Goal: Connect with others: Connect with others

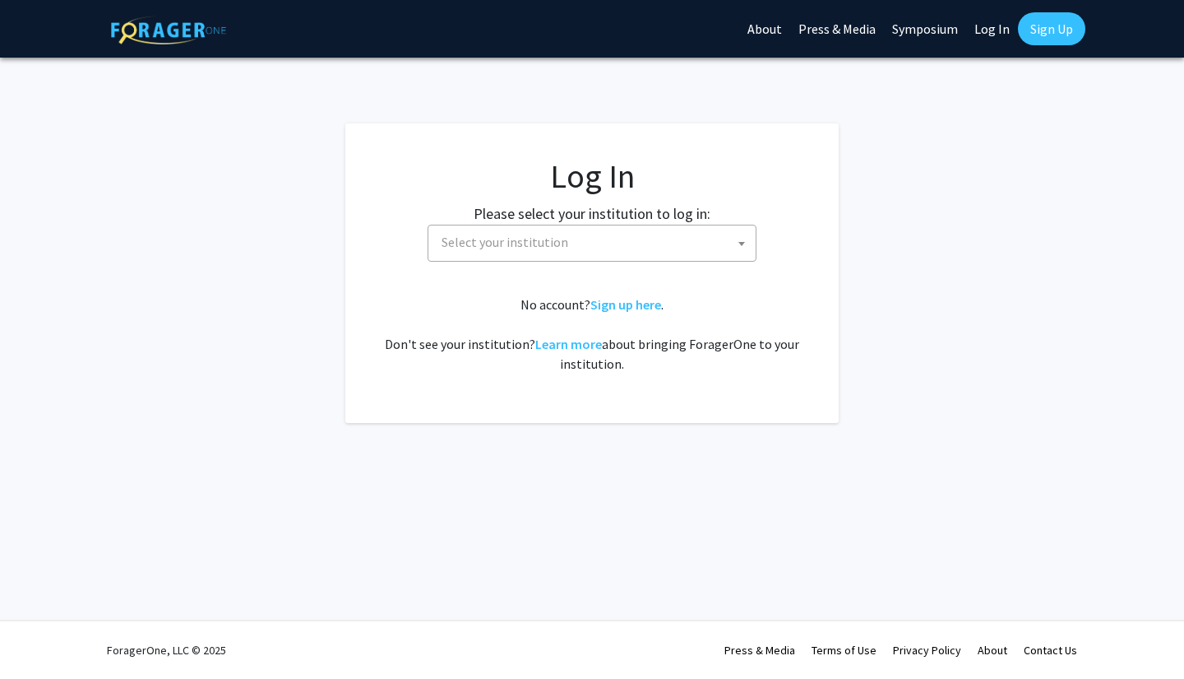
select select
click at [607, 301] on link "Sign up here" at bounding box center [626, 304] width 71 height 16
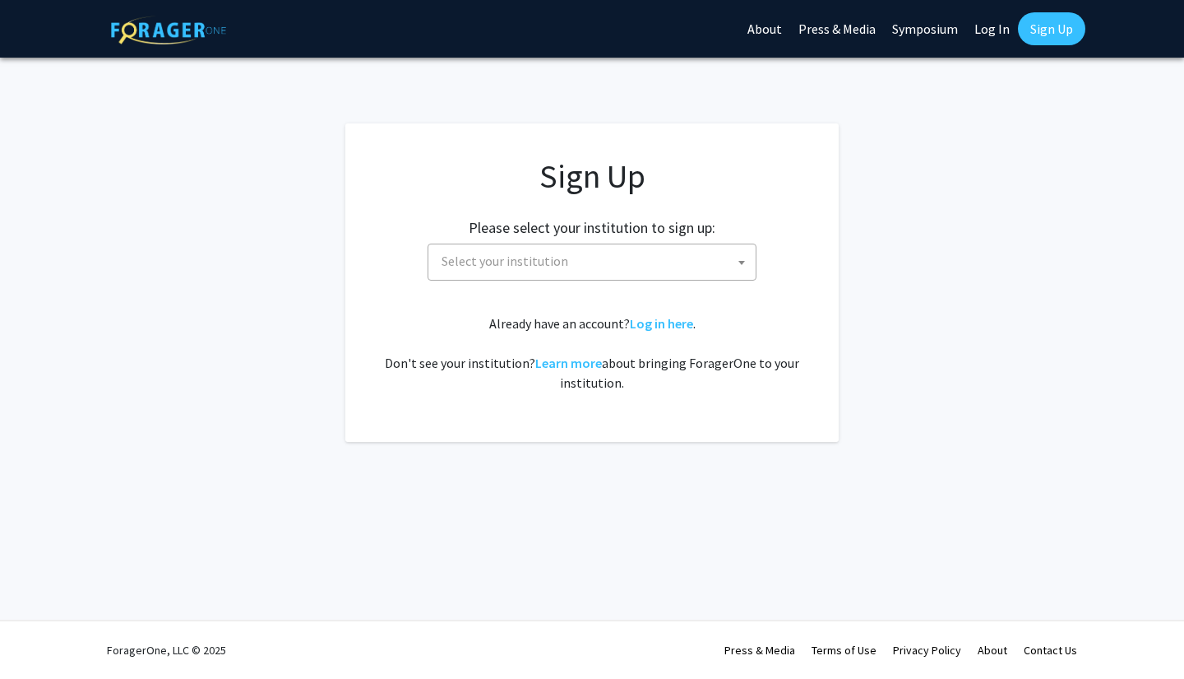
click at [572, 265] on span "Select your institution" at bounding box center [595, 261] width 321 height 34
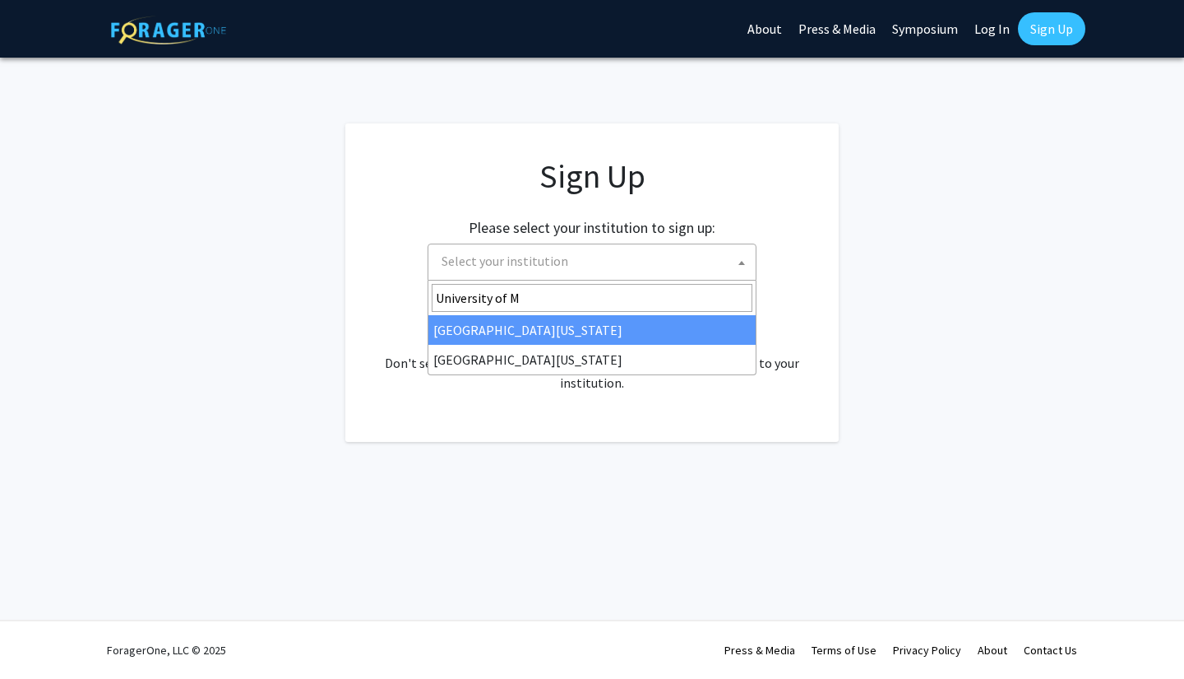
type input "University of M"
select select "31"
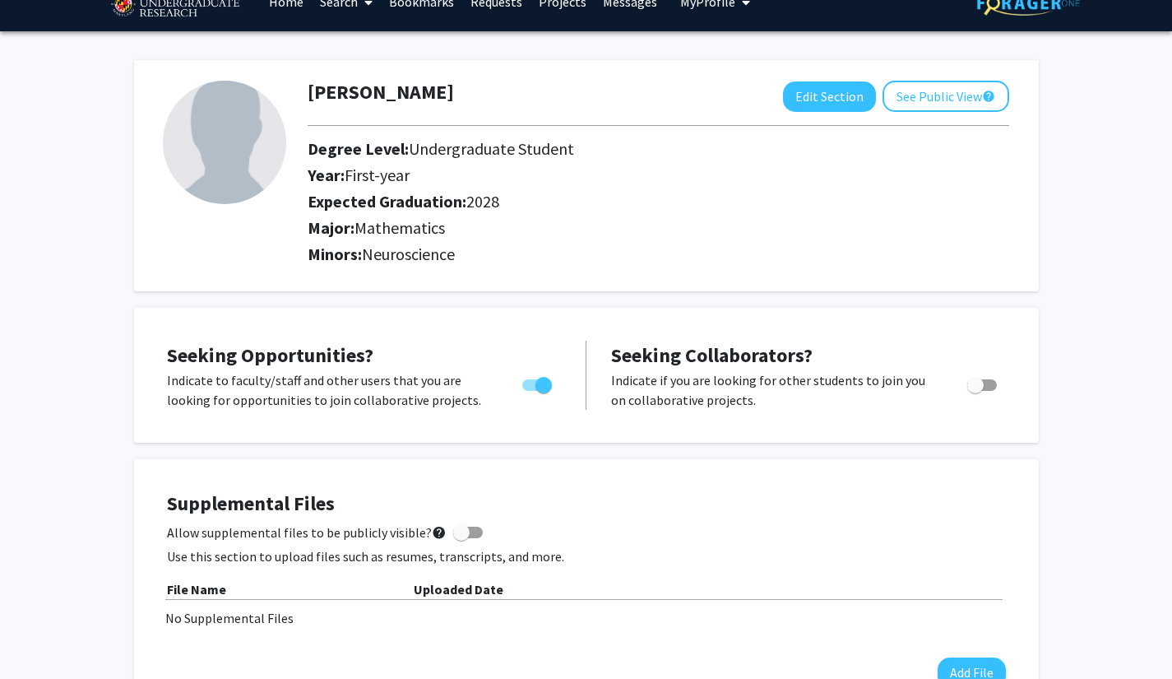
scroll to position [33, 0]
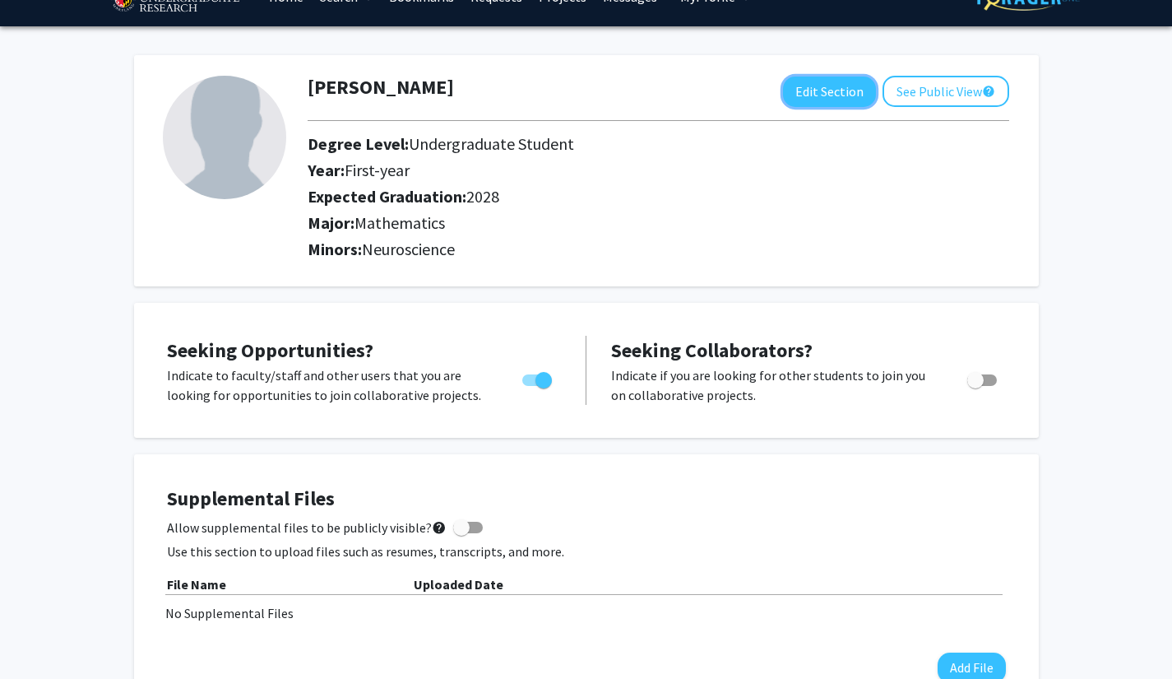
click at [833, 89] on button "Edit Section" at bounding box center [829, 91] width 93 height 30
select select "first-year"
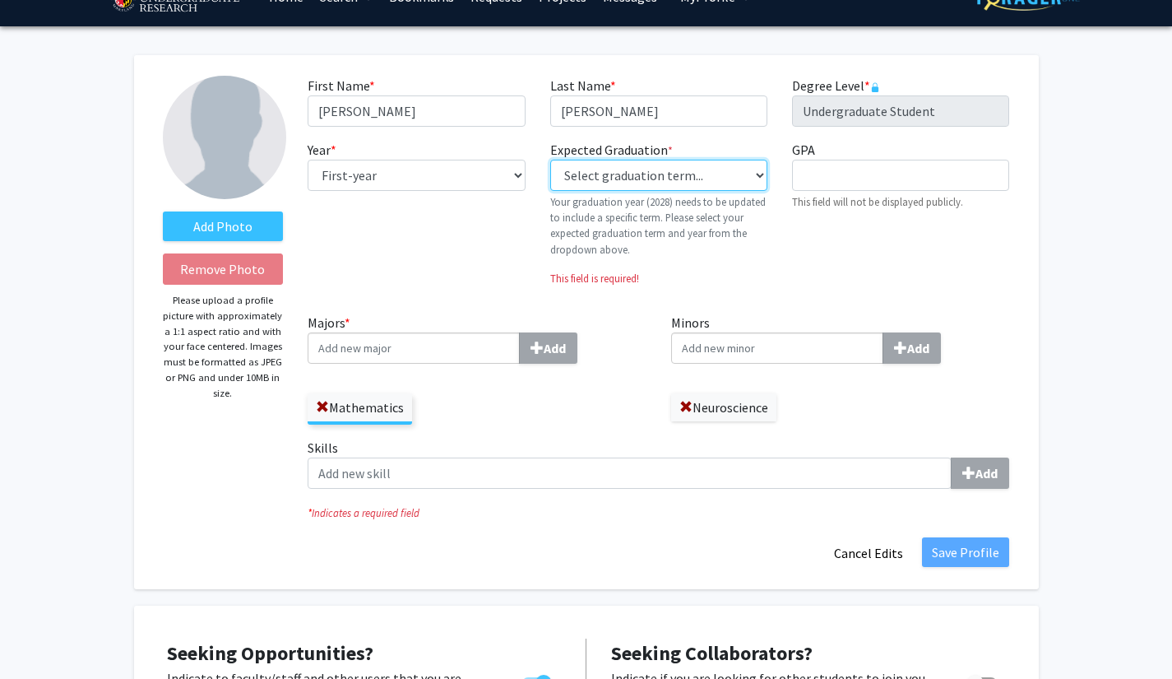
click at [646, 175] on select "Select graduation term... Previous: 2028 (Please select a specific term) Spring…" at bounding box center [658, 175] width 217 height 31
select select "40: fall_2027"
click at [550, 160] on select "Select graduation term... Previous: 2028 (Please select a specific term) Spring…" at bounding box center [658, 175] width 217 height 31
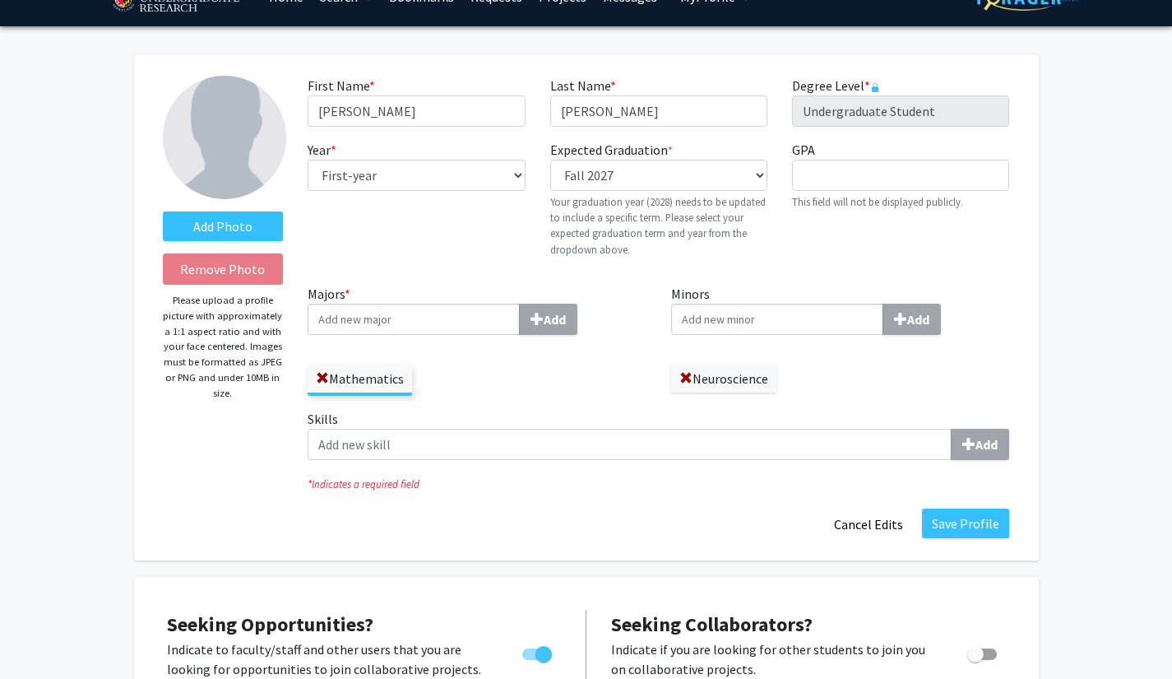
click at [686, 376] on span at bounding box center [685, 378] width 13 height 13
click at [704, 316] on input "Minors Add" at bounding box center [777, 318] width 212 height 31
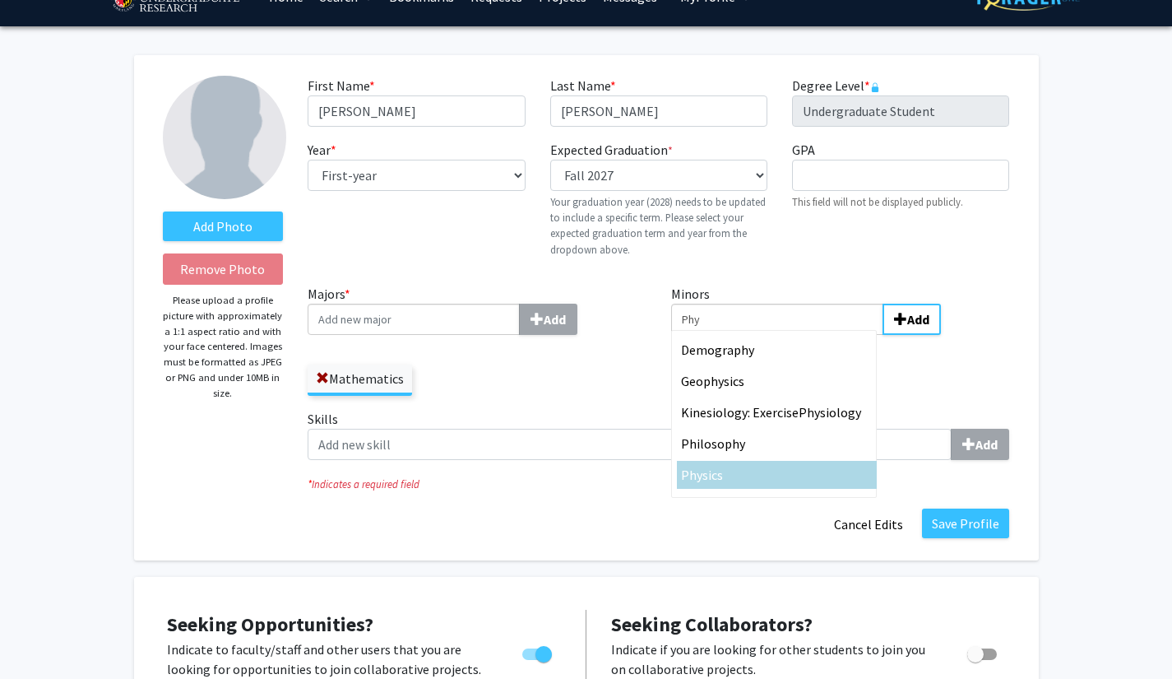
type input "Phy"
click at [742, 479] on div "Phy sics" at bounding box center [777, 475] width 192 height 20
click at [742, 335] on input "Phy" at bounding box center [777, 318] width 212 height 31
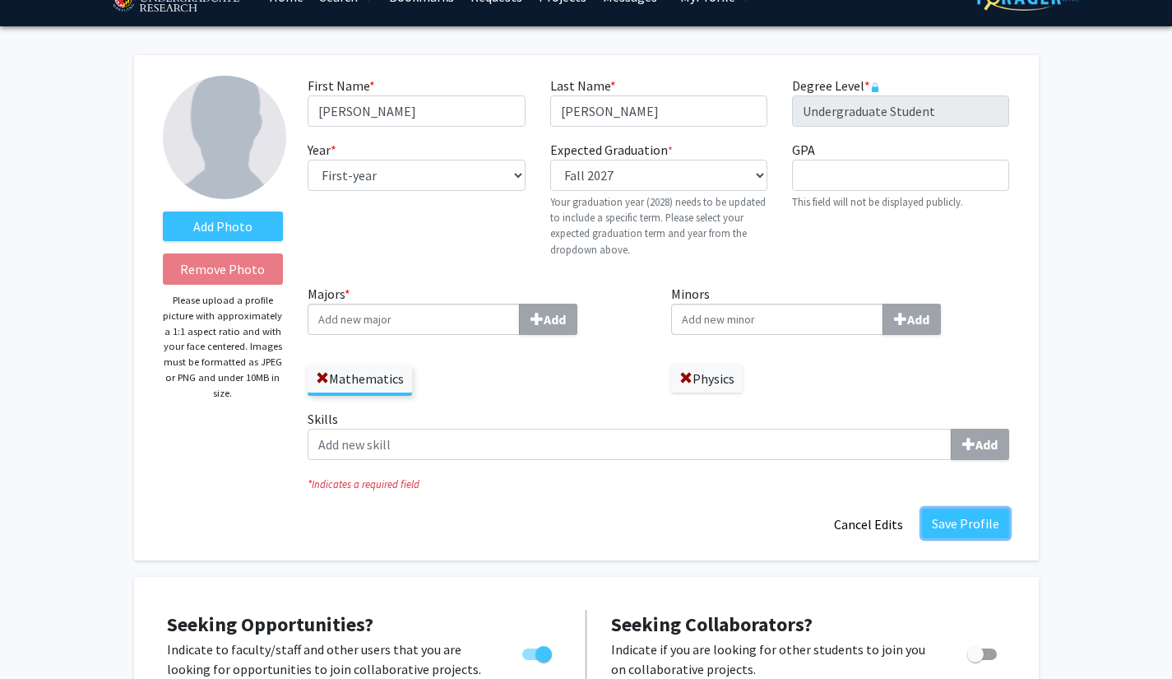
click at [961, 522] on button "Save Profile" at bounding box center [965, 523] width 87 height 30
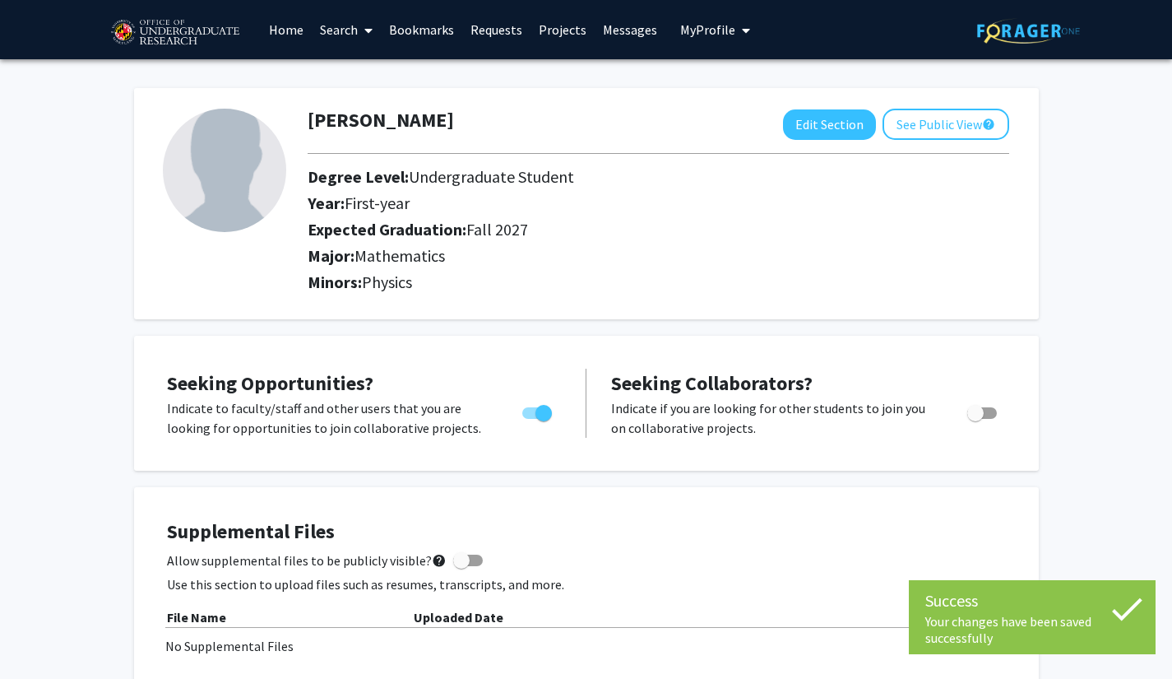
scroll to position [2, 0]
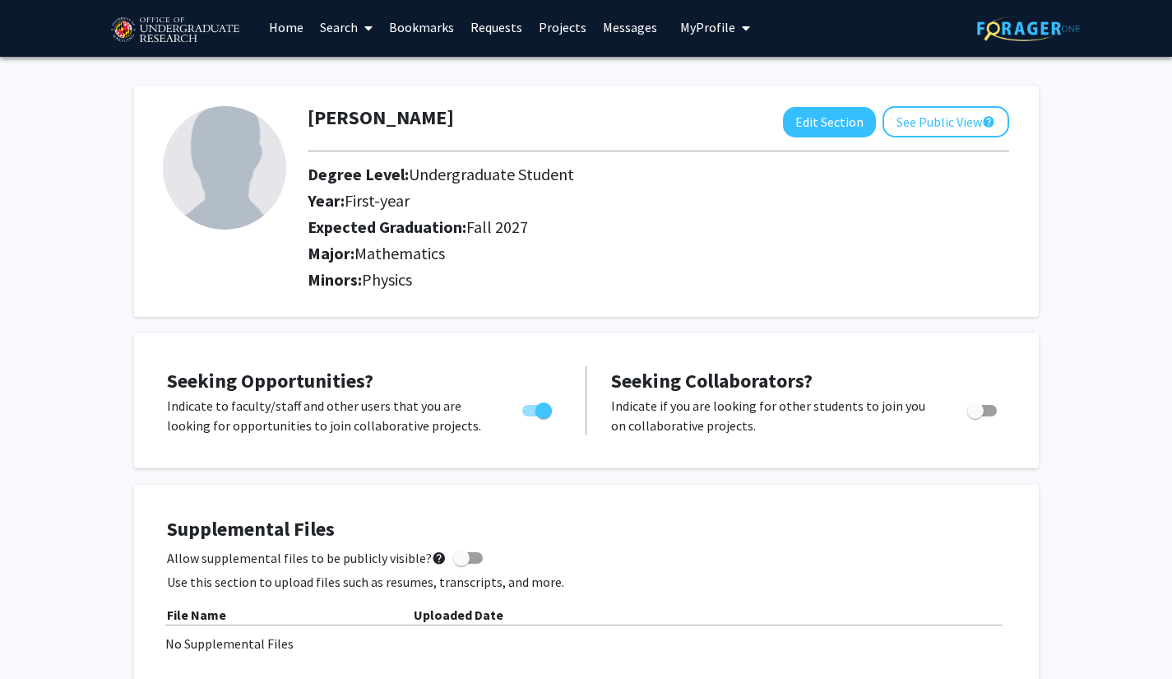
click at [548, 39] on link "Projects" at bounding box center [562, 27] width 64 height 58
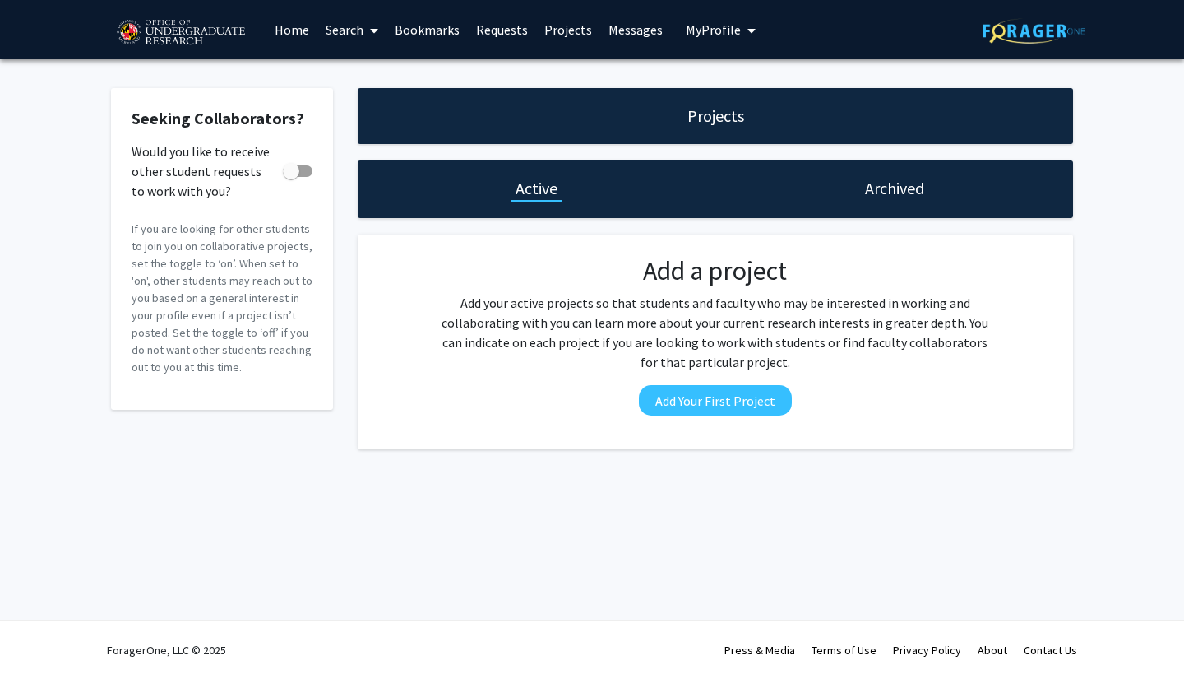
click at [346, 39] on link "Search" at bounding box center [351, 30] width 69 height 58
click at [350, 84] on span "Faculty/Staff" at bounding box center [377, 75] width 121 height 33
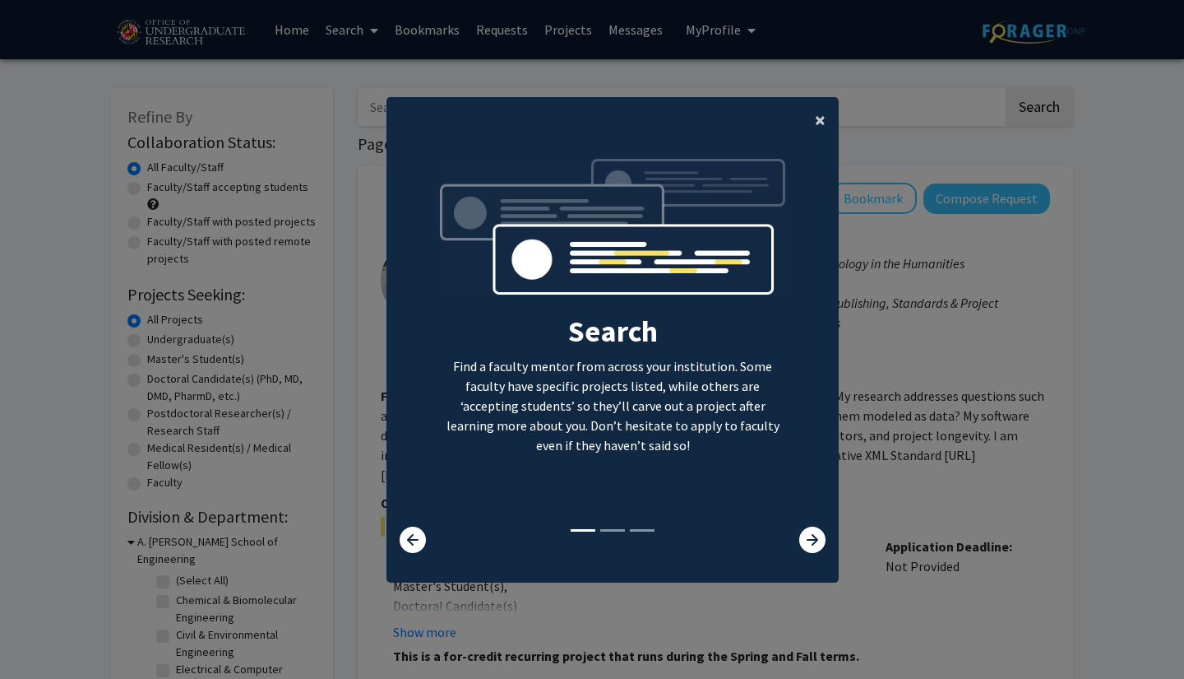
click at [814, 135] on button "×" at bounding box center [820, 120] width 37 height 46
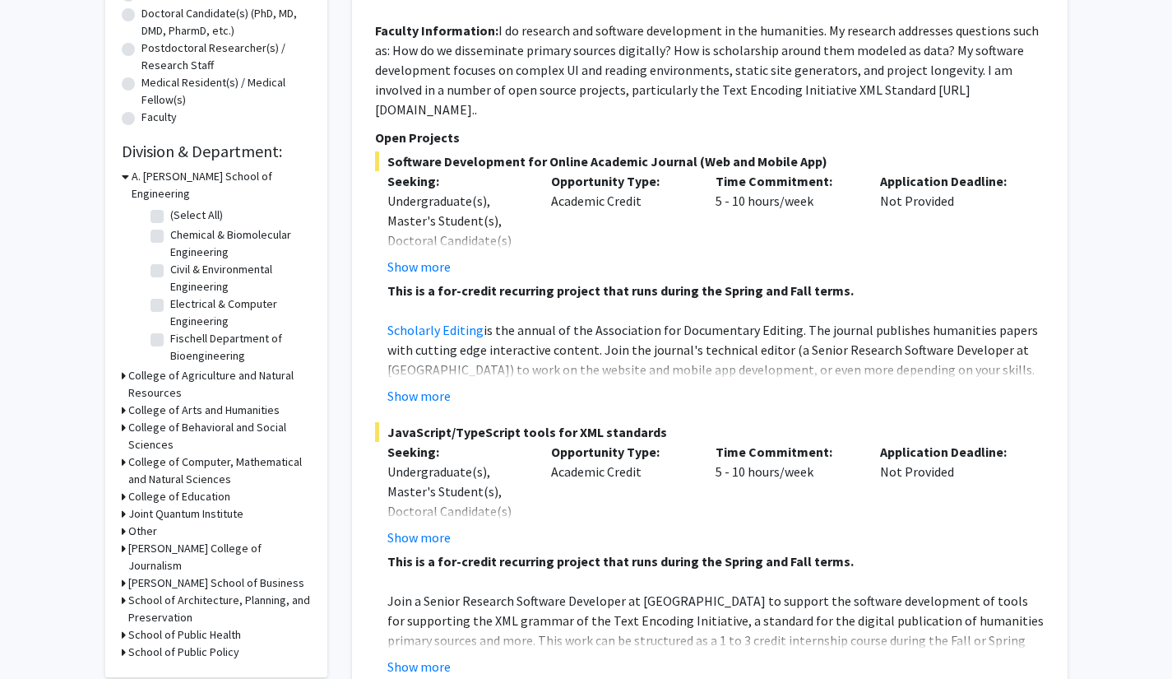
scroll to position [367, 0]
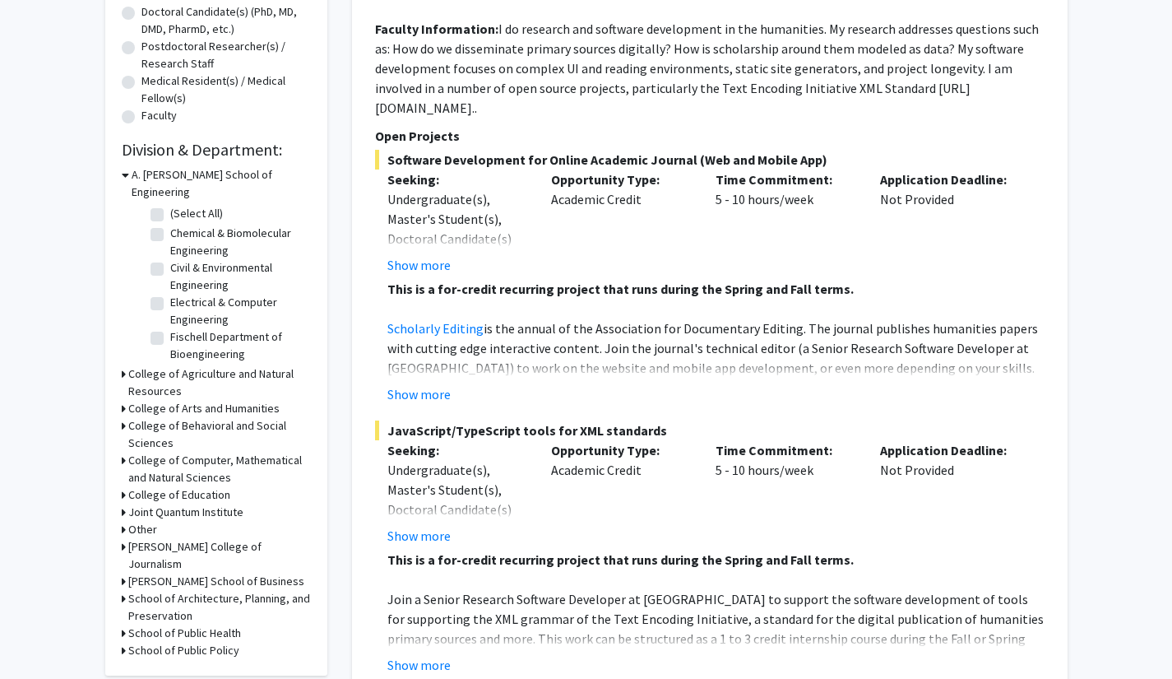
click at [127, 178] on icon at bounding box center [125, 174] width 7 height 17
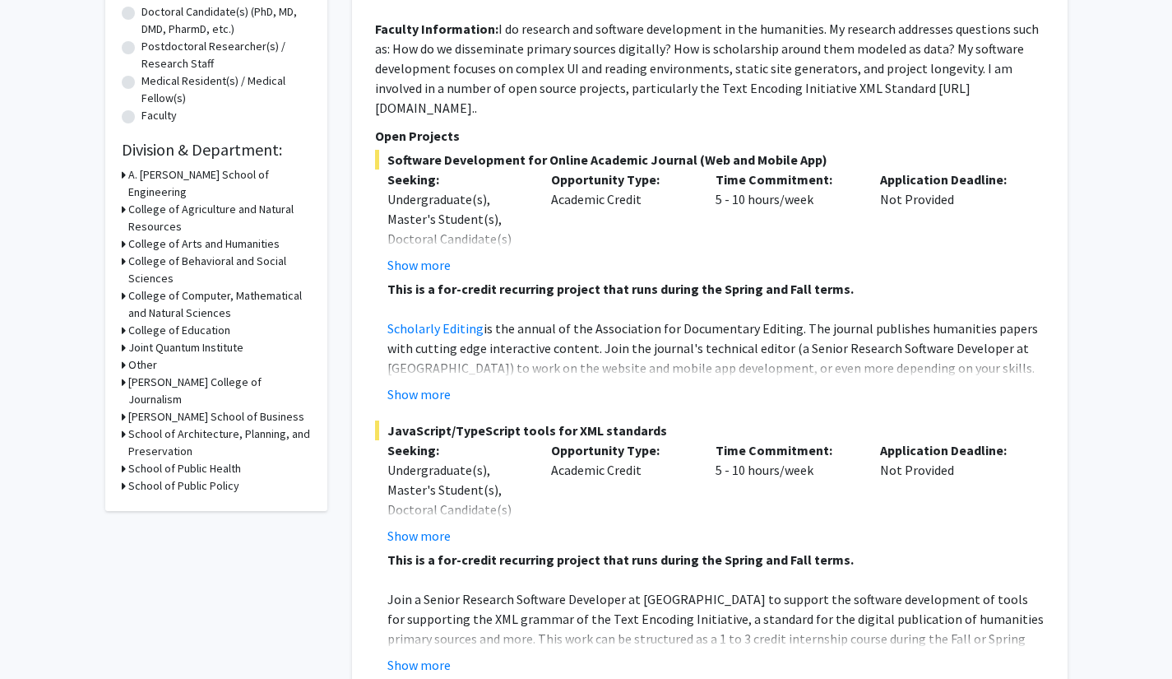
click at [124, 287] on icon at bounding box center [124, 295] width 4 height 17
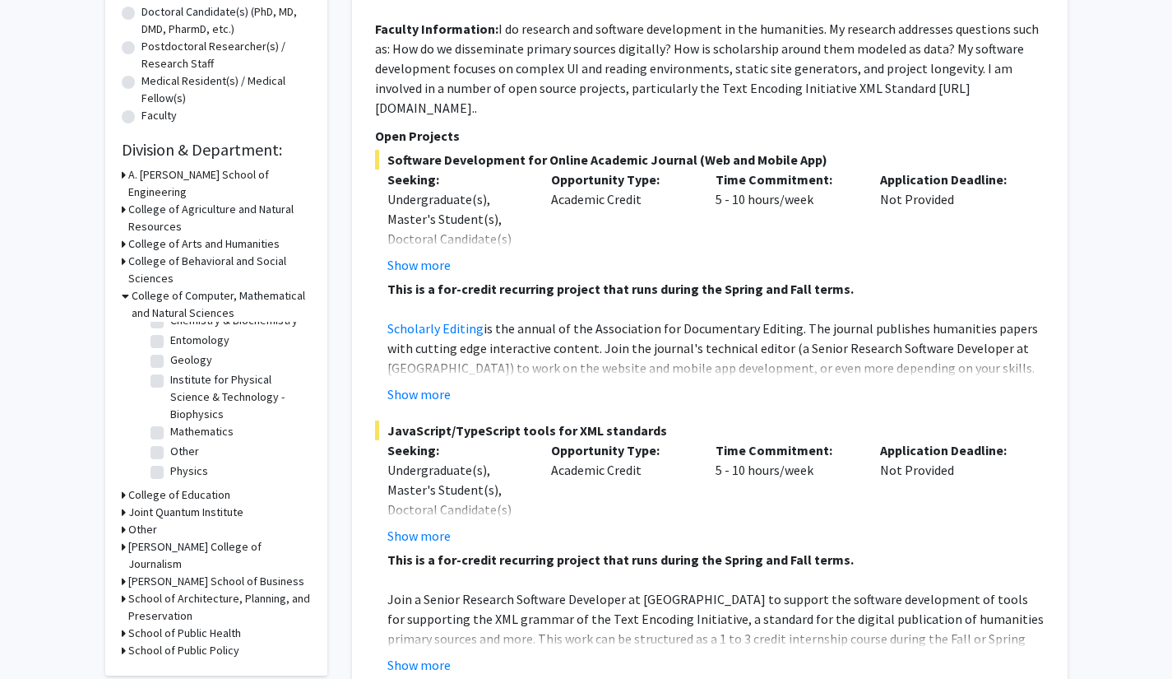
scroll to position [156, 0]
click at [222, 423] on label "Mathematics" at bounding box center [201, 431] width 63 height 17
click at [181, 423] on input "Mathematics" at bounding box center [175, 428] width 11 height 11
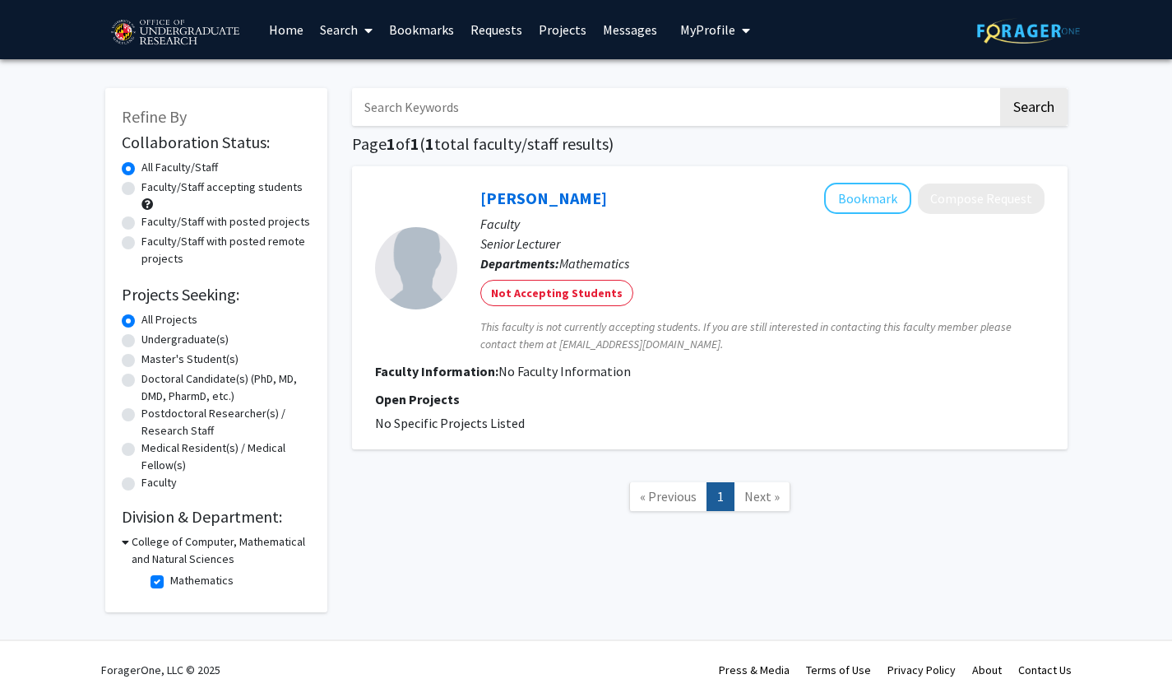
click at [170, 581] on label "Mathematics" at bounding box center [201, 580] width 63 height 17
click at [170, 581] on input "Mathematics" at bounding box center [175, 577] width 11 height 11
checkbox input "false"
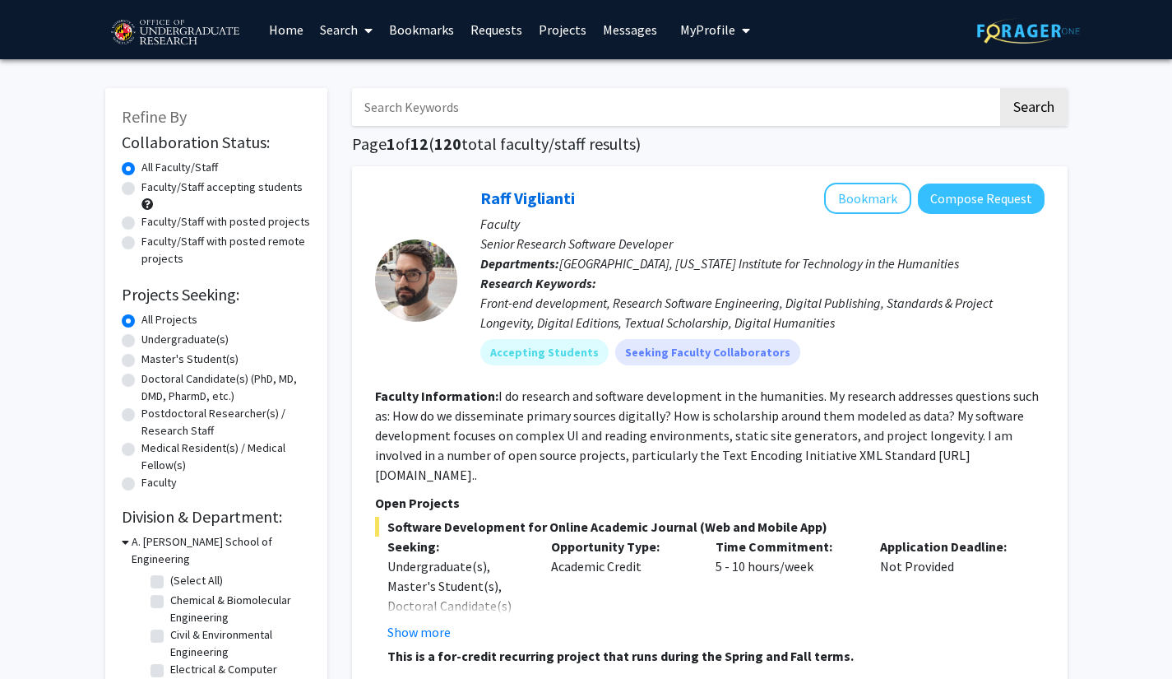
click at [125, 540] on icon at bounding box center [125, 541] width 7 height 17
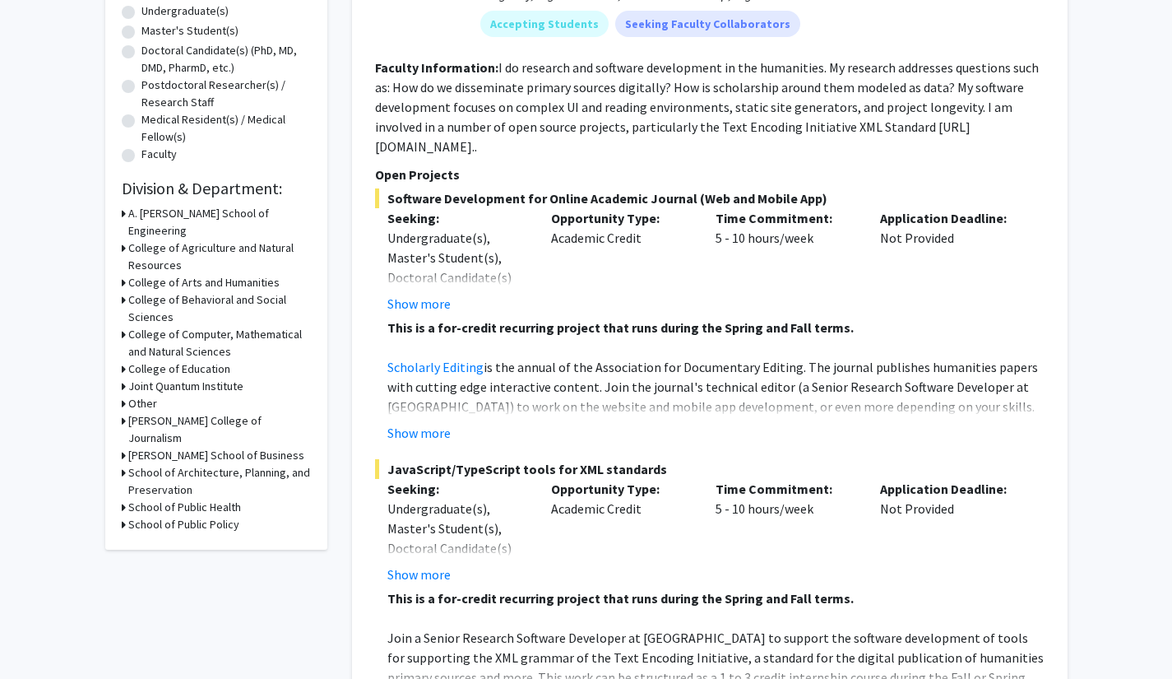
scroll to position [364, 0]
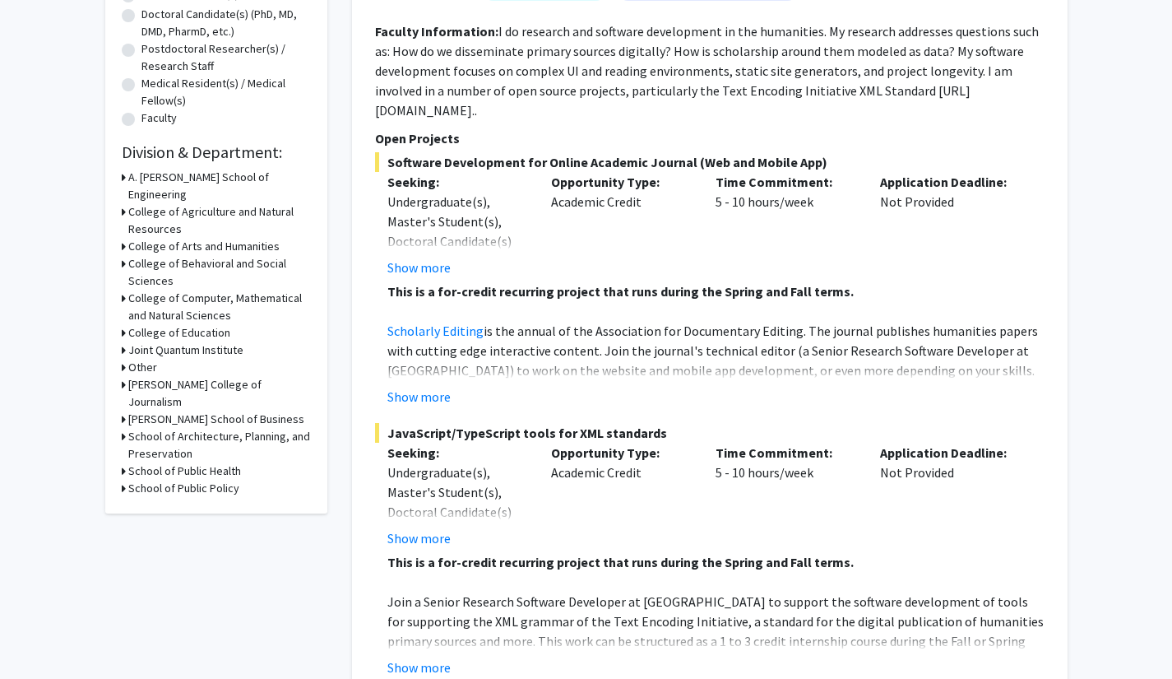
click at [123, 289] on icon at bounding box center [124, 297] width 4 height 17
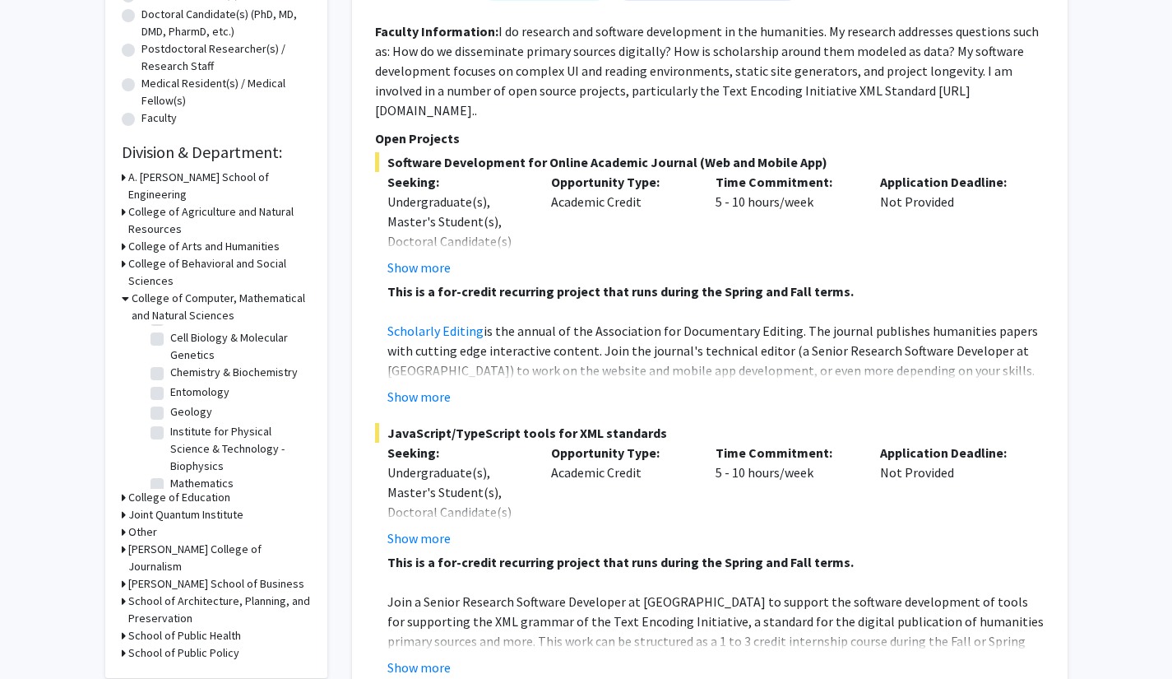
scroll to position [157, 0]
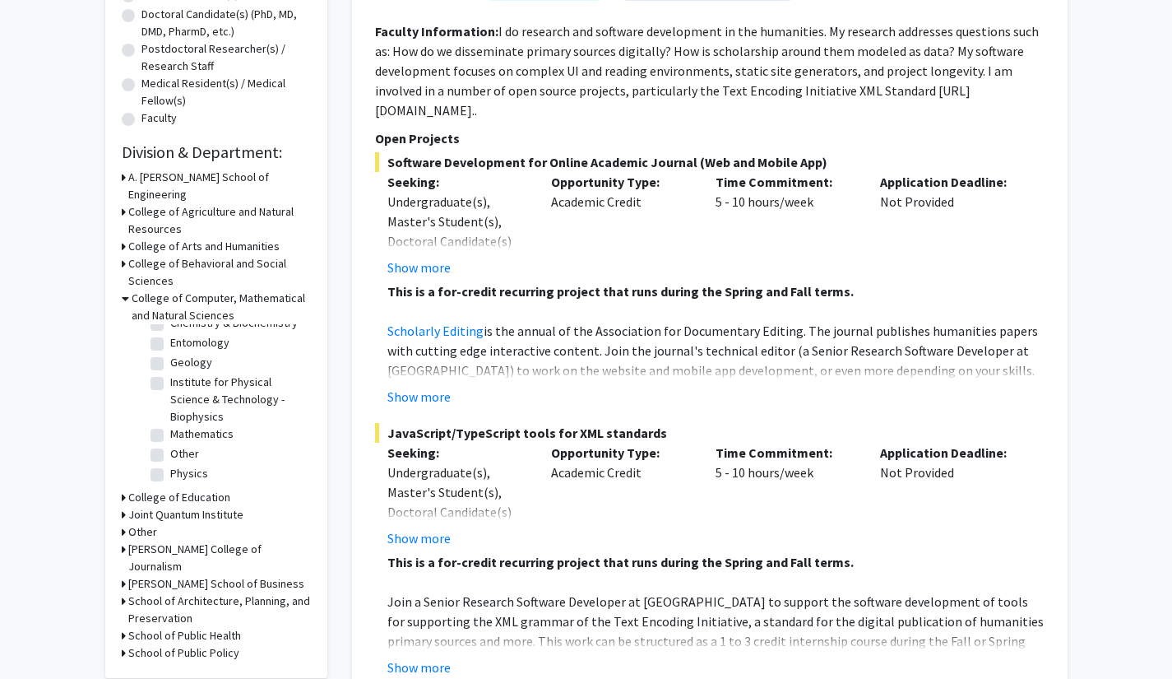
click at [163, 465] on fg-checkbox "Physics Physics" at bounding box center [229, 475] width 156 height 20
click at [170, 465] on label "Physics" at bounding box center [189, 473] width 38 height 17
click at [170, 465] on input "Physics" at bounding box center [175, 470] width 11 height 11
checkbox input "true"
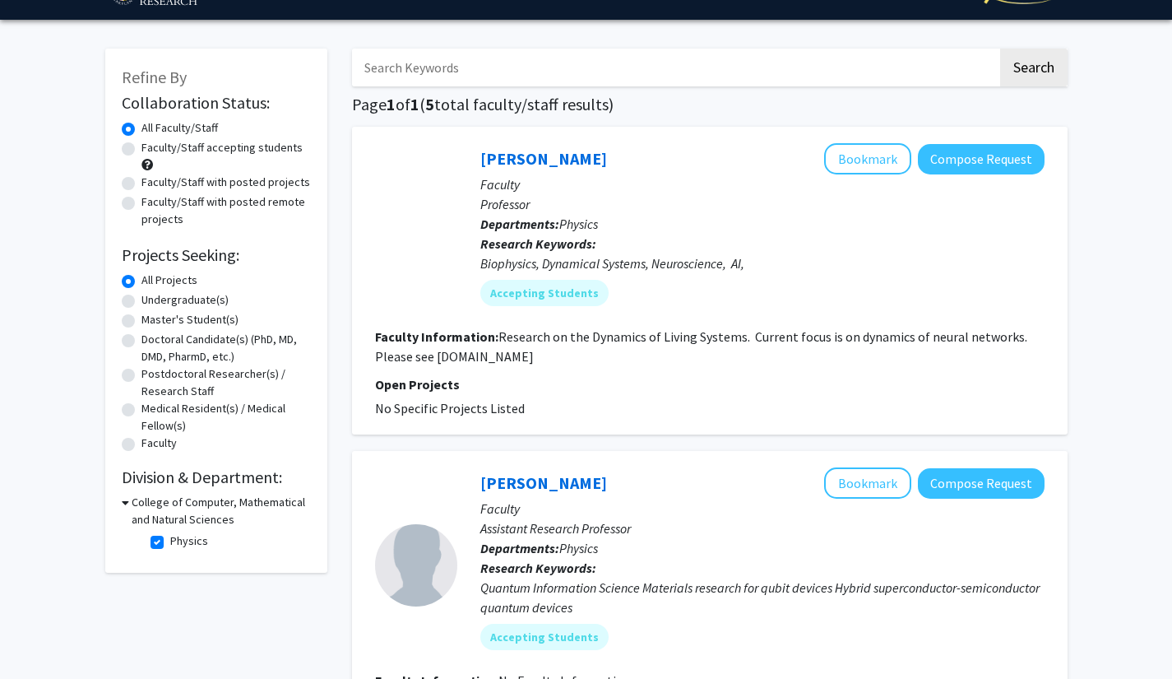
scroll to position [38, 0]
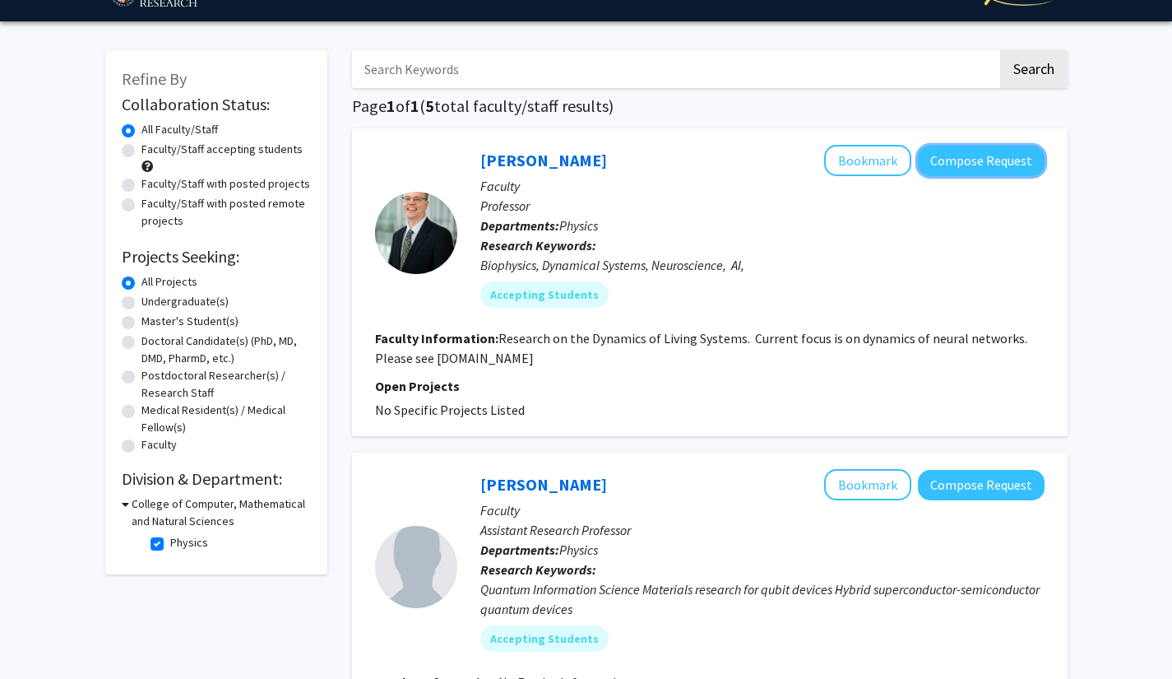
click at [998, 168] on button "Compose Request" at bounding box center [981, 161] width 127 height 30
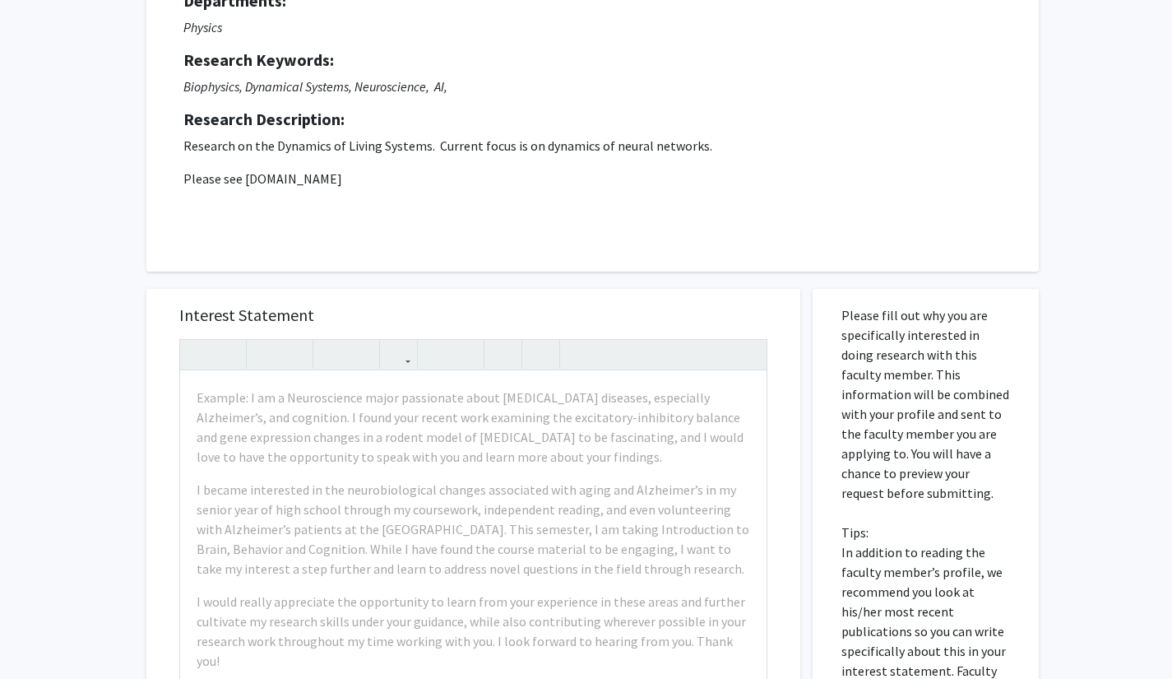
scroll to position [186, 0]
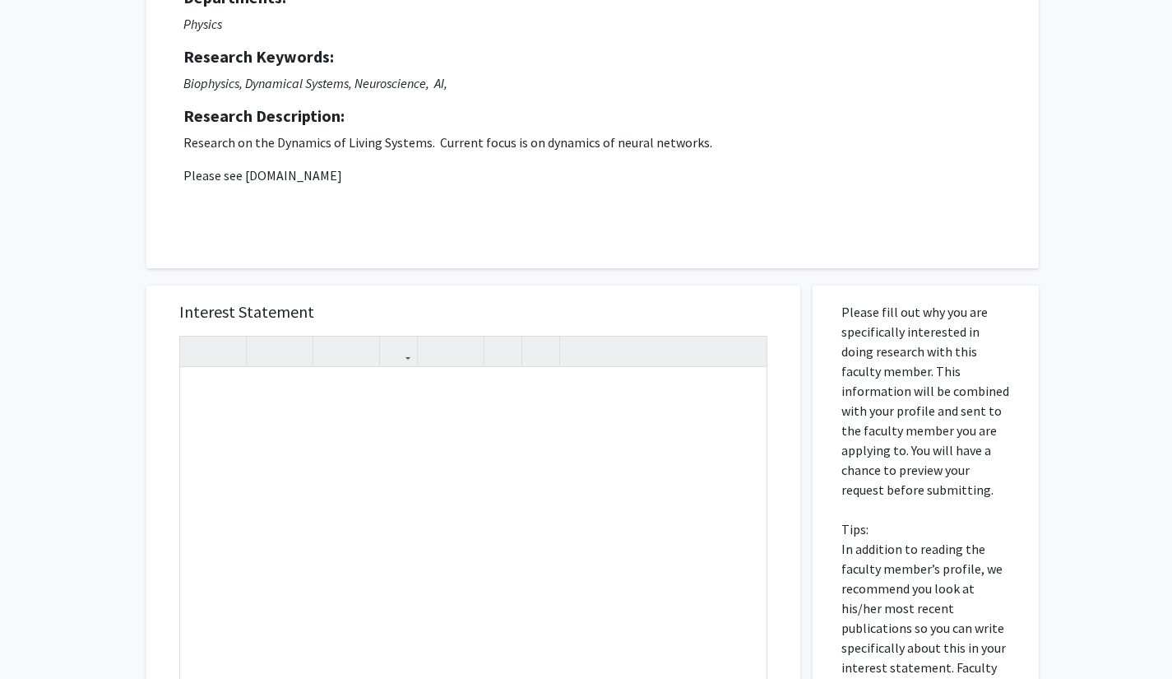
click at [112, 404] on div "All Requests Request for Wolfgang Losert Request for Wolfgang Losert Department…" at bounding box center [586, 461] width 1172 height 1176
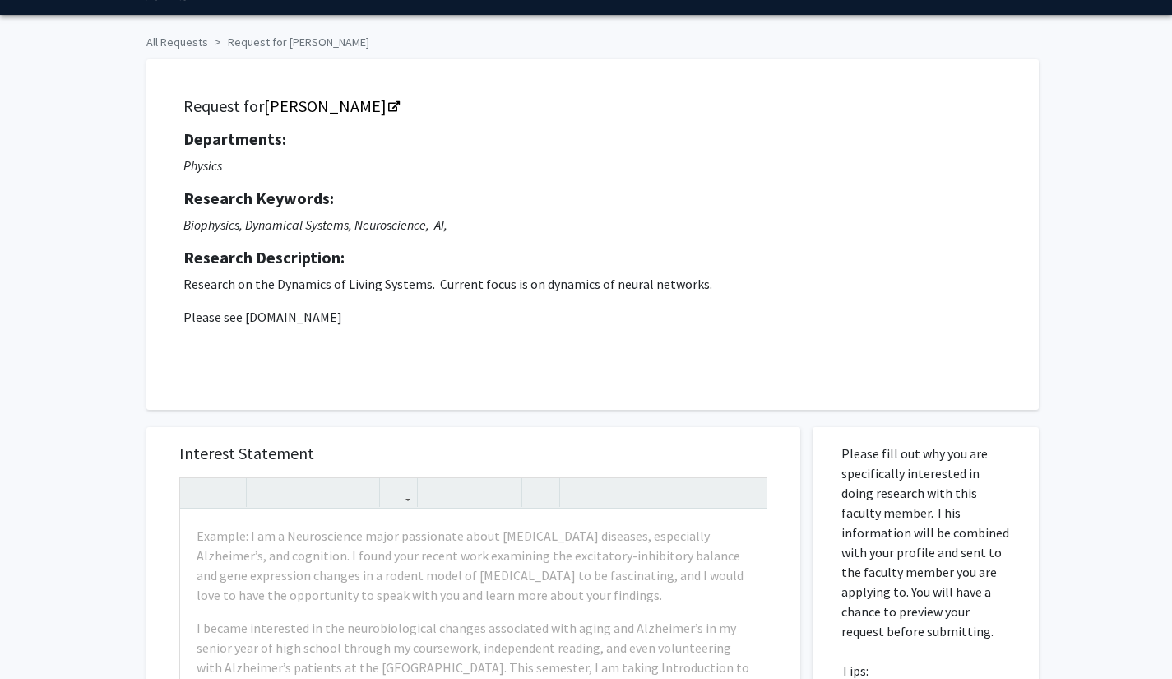
scroll to position [0, 0]
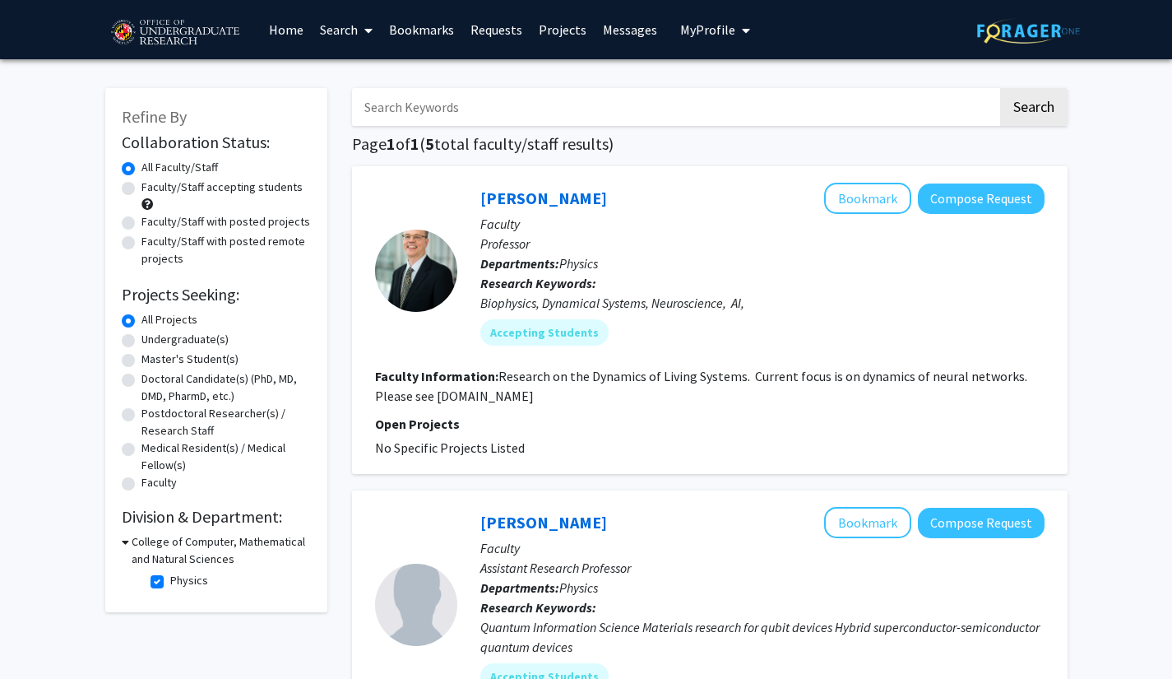
click at [170, 578] on label "Physics" at bounding box center [189, 580] width 38 height 17
click at [170, 578] on input "Physics" at bounding box center [175, 577] width 11 height 11
checkbox input "false"
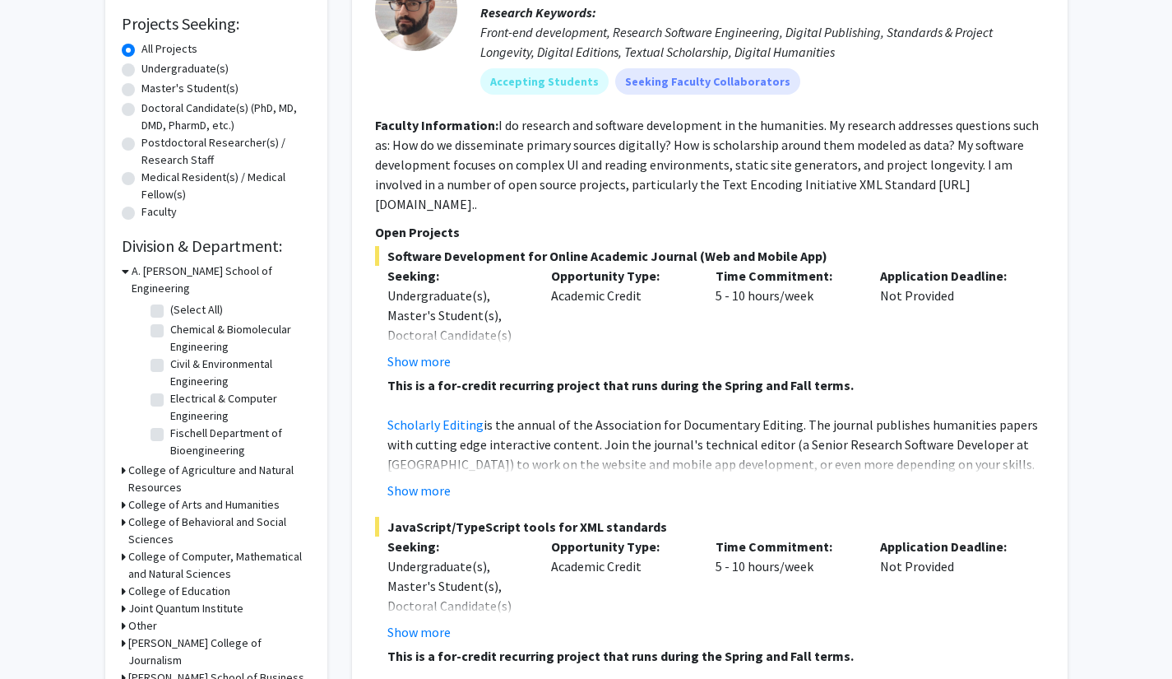
scroll to position [273, 0]
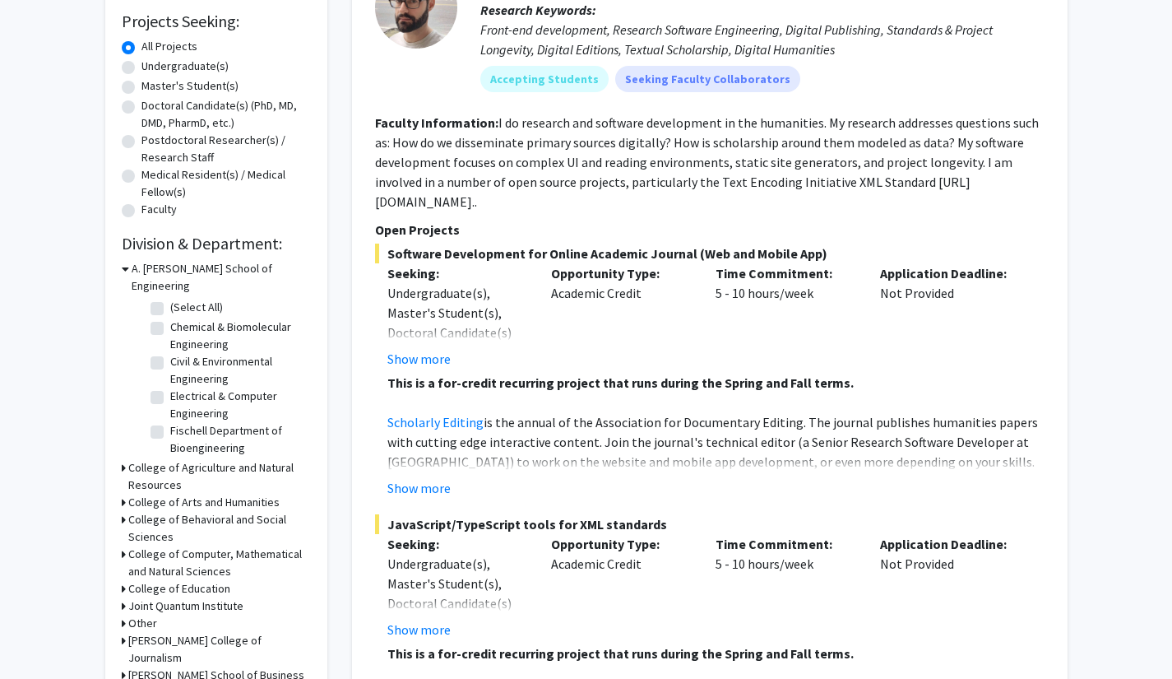
click at [122, 597] on icon at bounding box center [124, 605] width 4 height 17
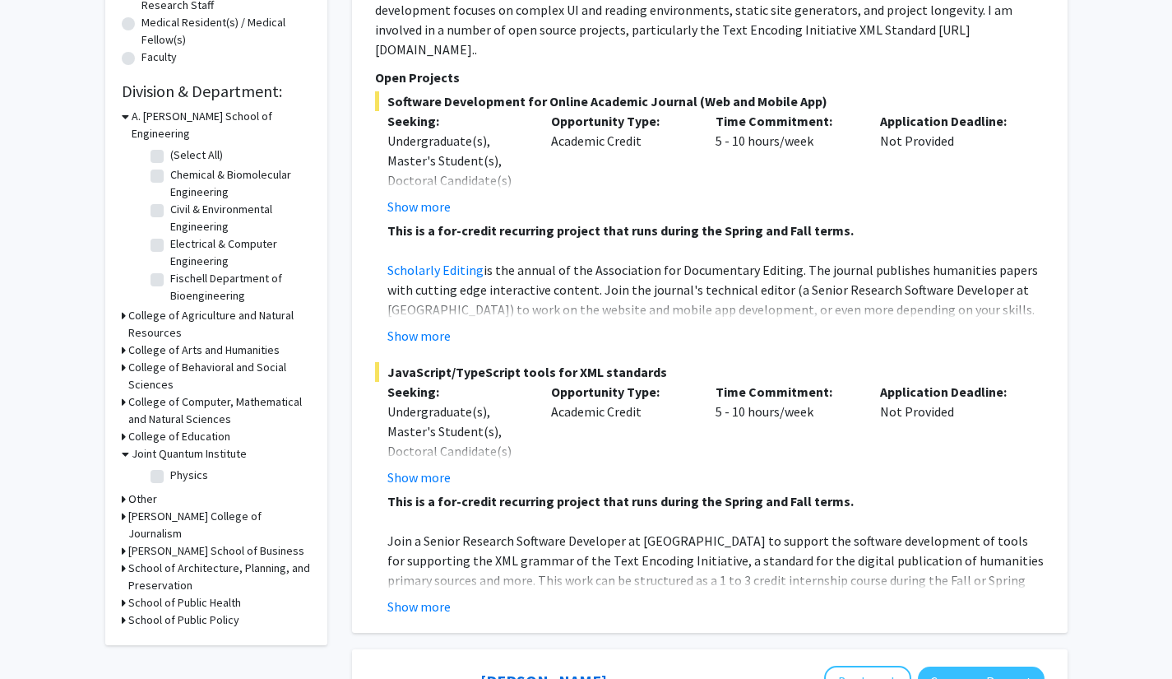
scroll to position [452, 0]
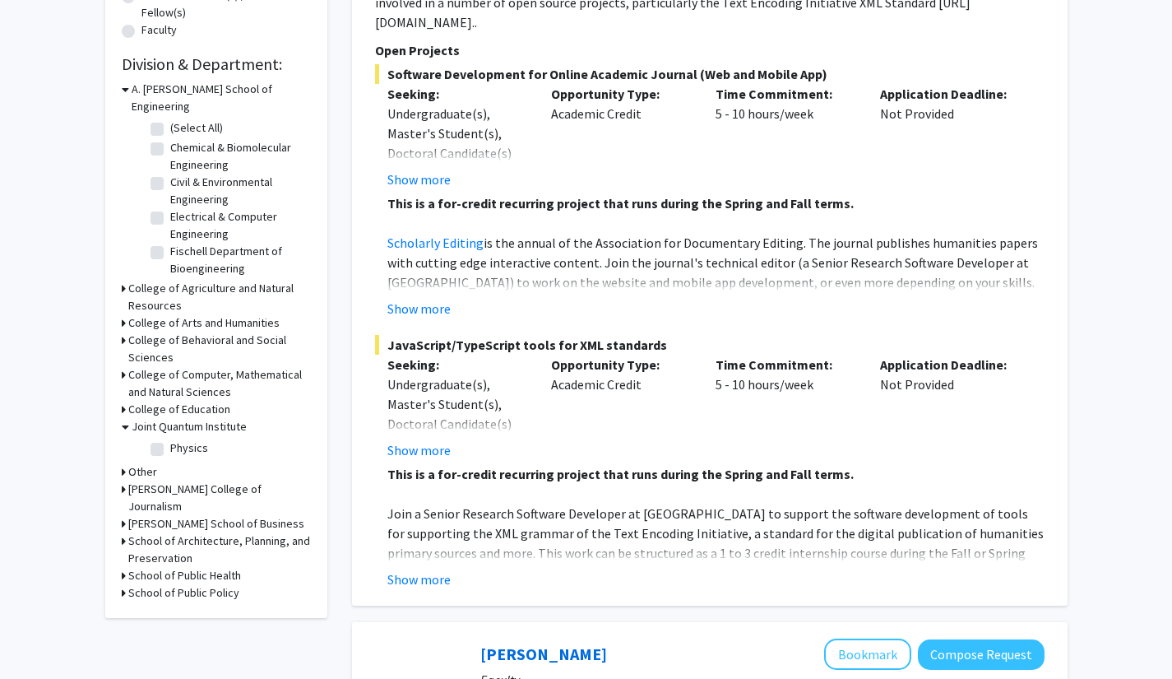
click at [170, 439] on label "Physics" at bounding box center [189, 447] width 38 height 17
click at [170, 439] on input "Physics" at bounding box center [175, 444] width 11 height 11
checkbox input "true"
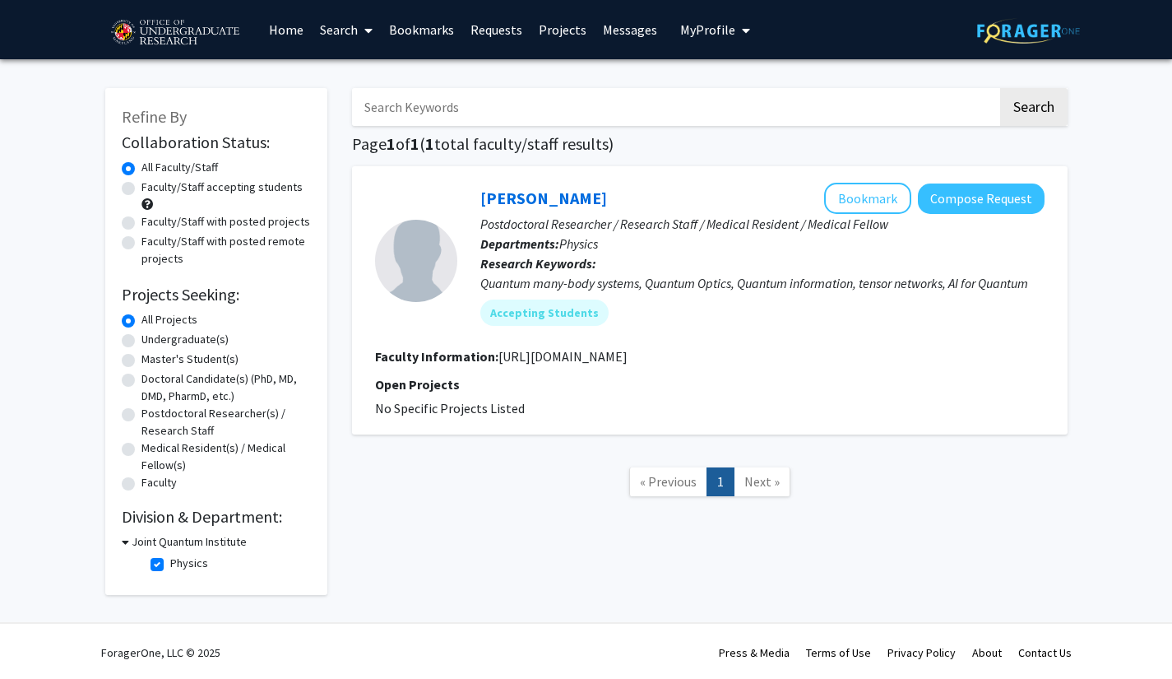
click at [170, 567] on label "Physics" at bounding box center [189, 562] width 38 height 17
click at [170, 565] on input "Physics" at bounding box center [175, 559] width 11 height 11
checkbox input "false"
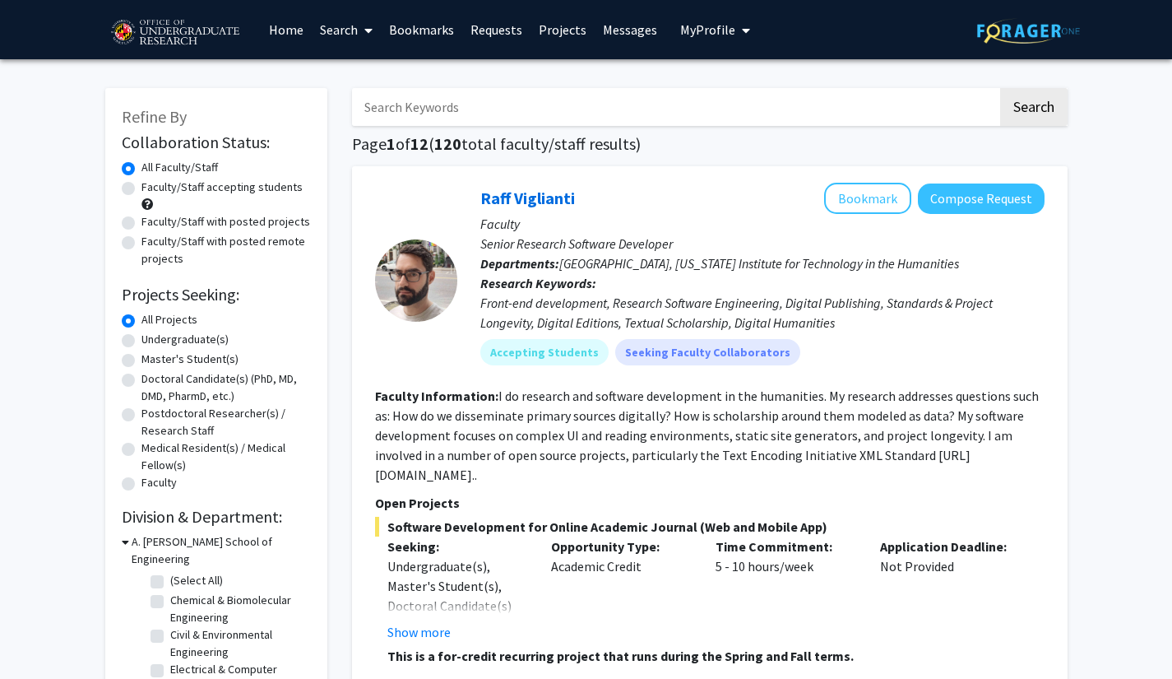
scroll to position [76, 0]
click at [126, 542] on icon at bounding box center [125, 541] width 7 height 17
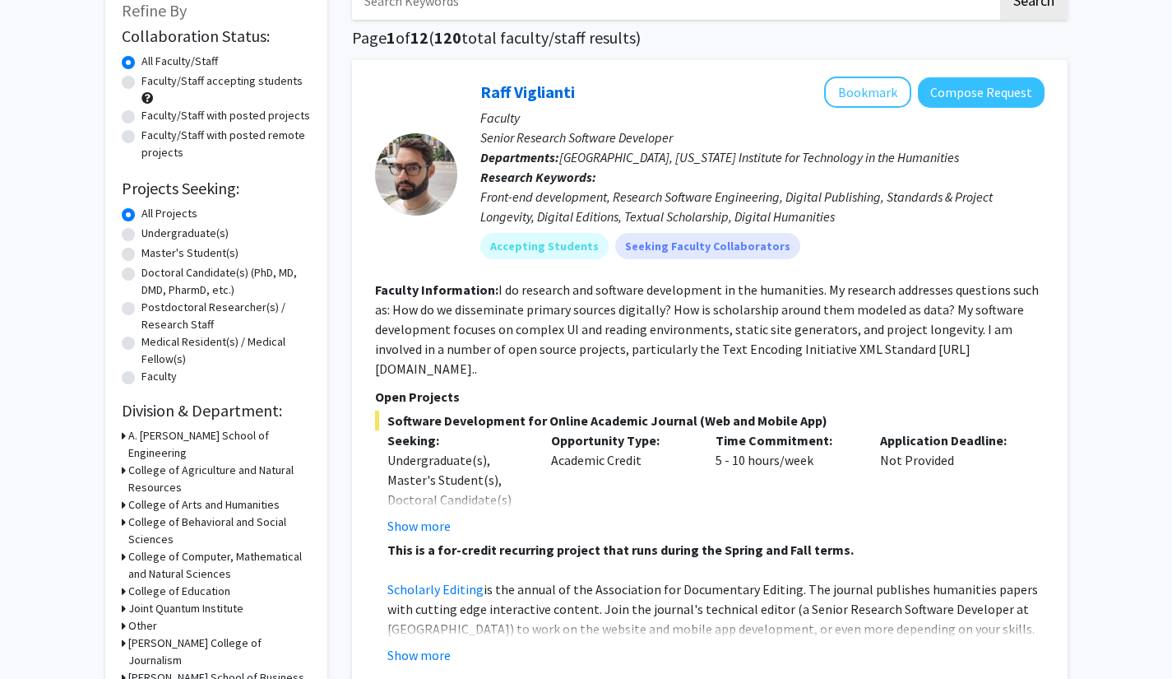
scroll to position [0, 0]
